Goal: Transaction & Acquisition: Obtain resource

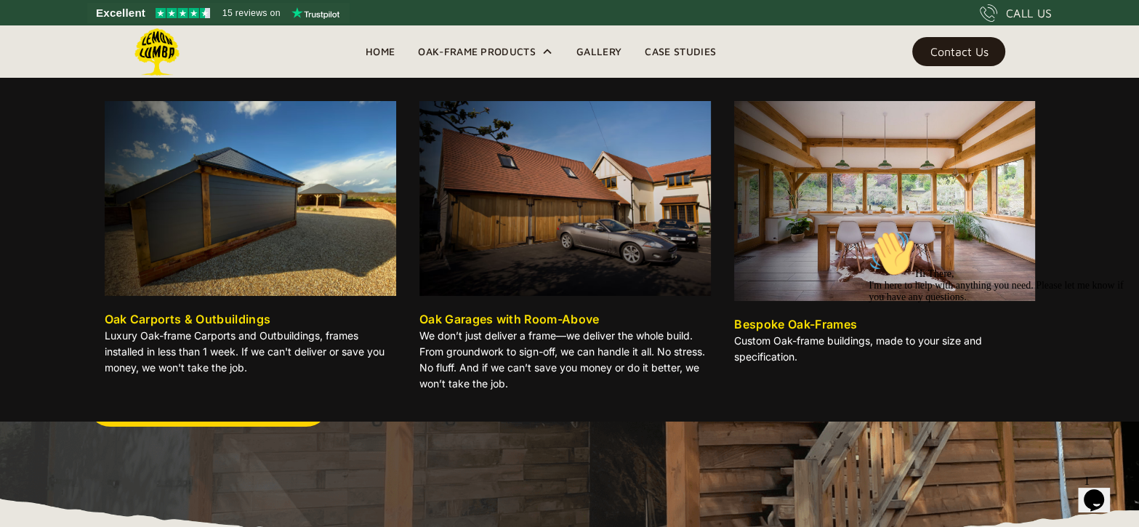
click at [224, 214] on img at bounding box center [251, 198] width 292 height 195
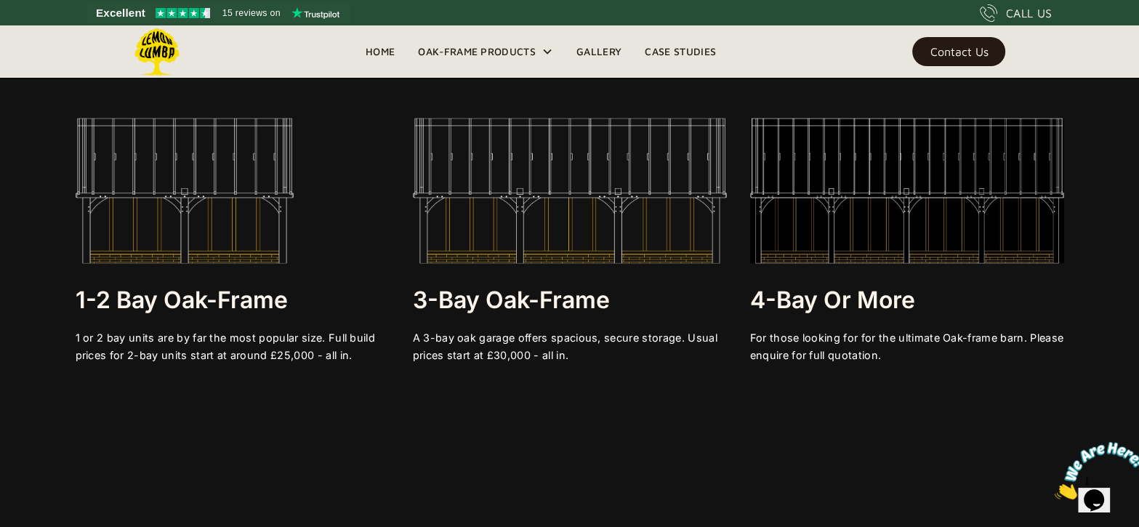
scroll to position [2798, 0]
click at [174, 190] on img at bounding box center [185, 191] width 218 height 145
click at [198, 308] on h3 "1-2 bay Oak-frame" at bounding box center [233, 300] width 314 height 29
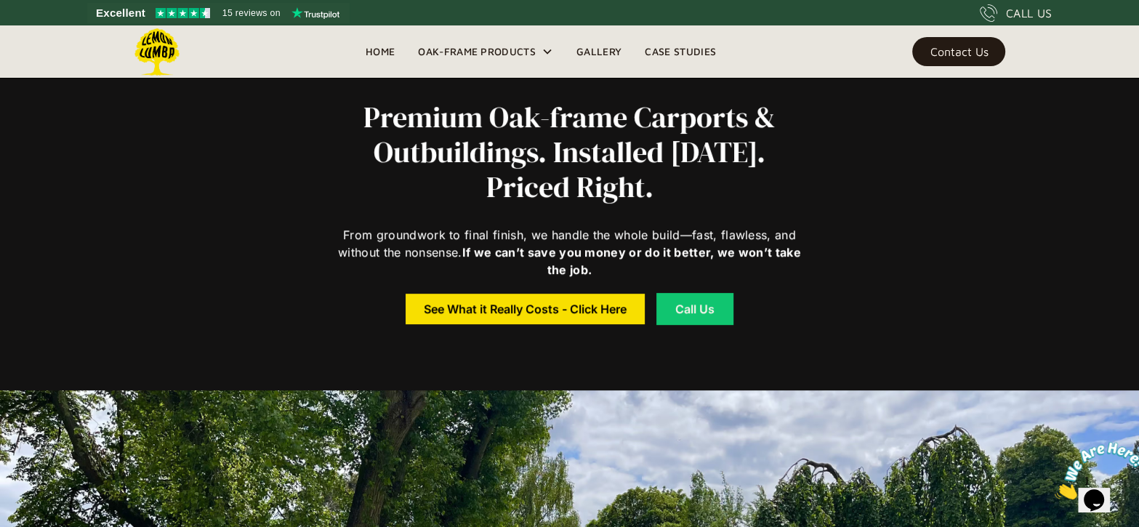
scroll to position [496, 0]
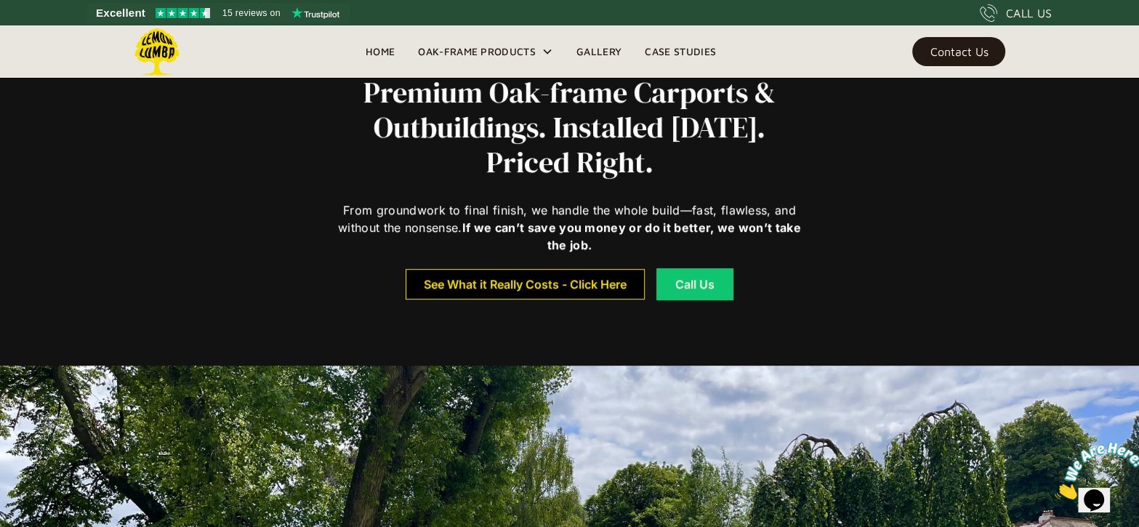
click at [531, 282] on div "See What it Really Costs - Click Here" at bounding box center [525, 284] width 203 height 10
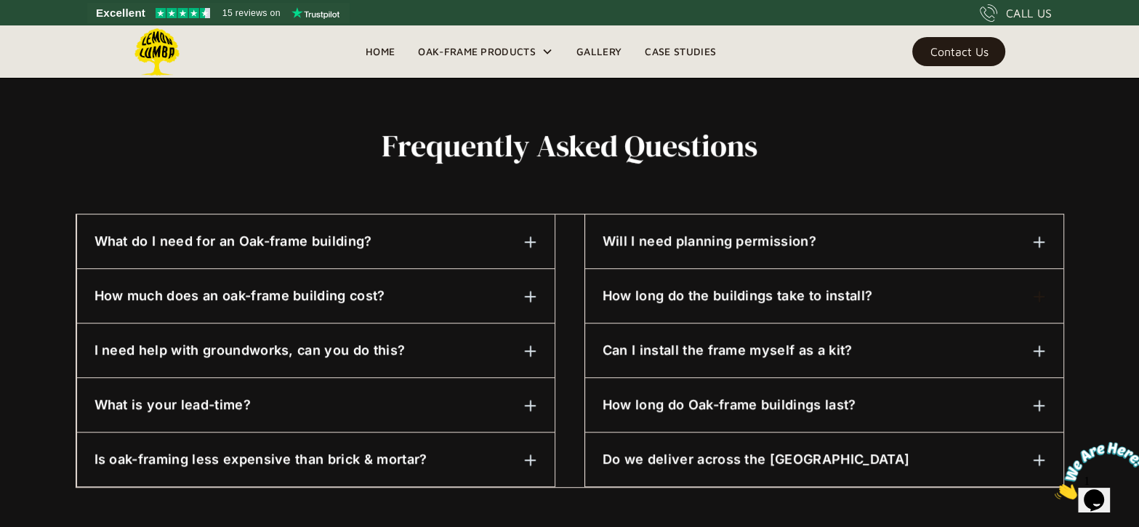
scroll to position [661, 0]
